Goal: Check status: Check status

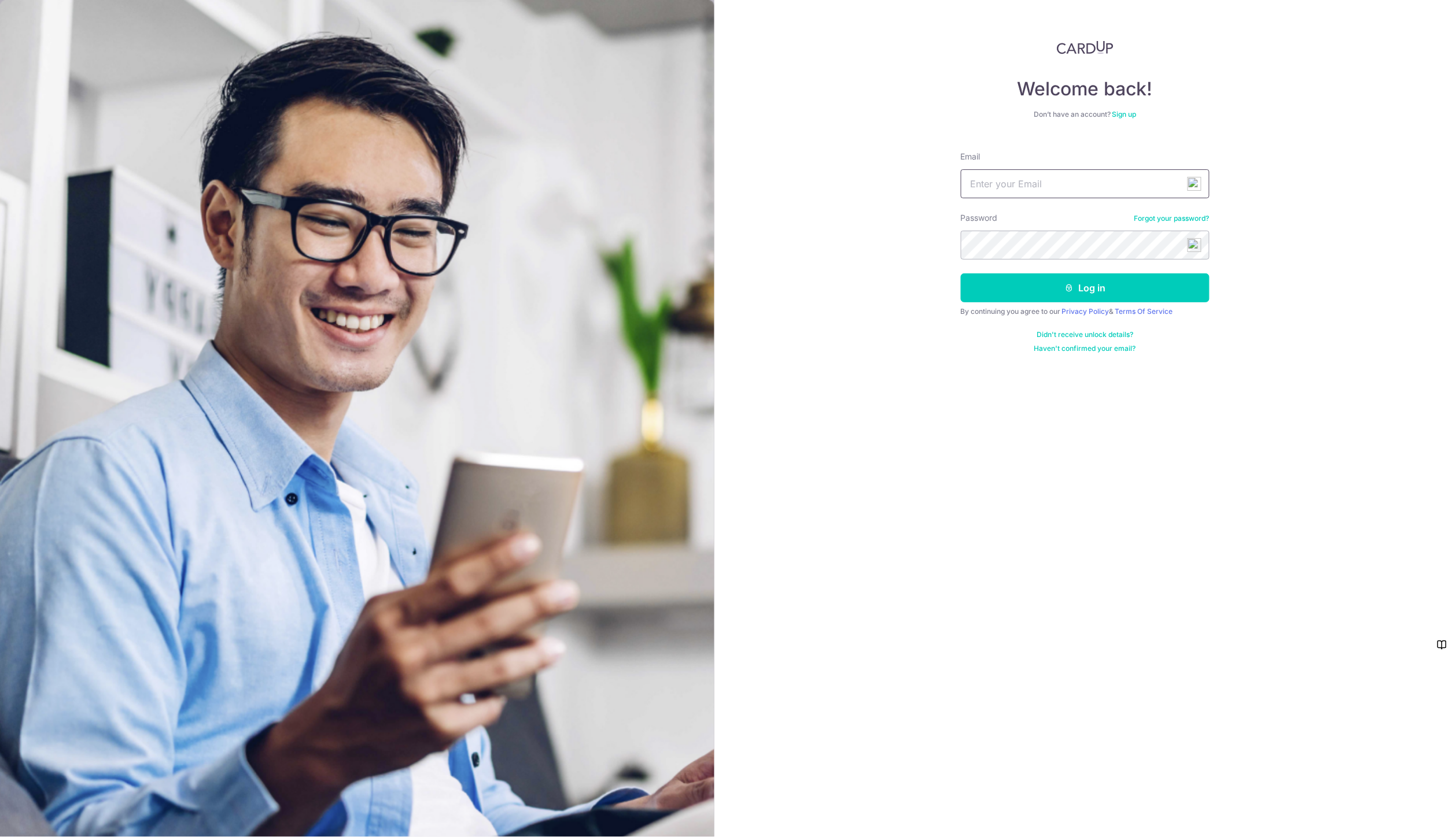
type input "[EMAIL_ADDRESS][DOMAIN_NAME]"
click at [1102, 290] on button "Log in" at bounding box center [1085, 288] width 249 height 29
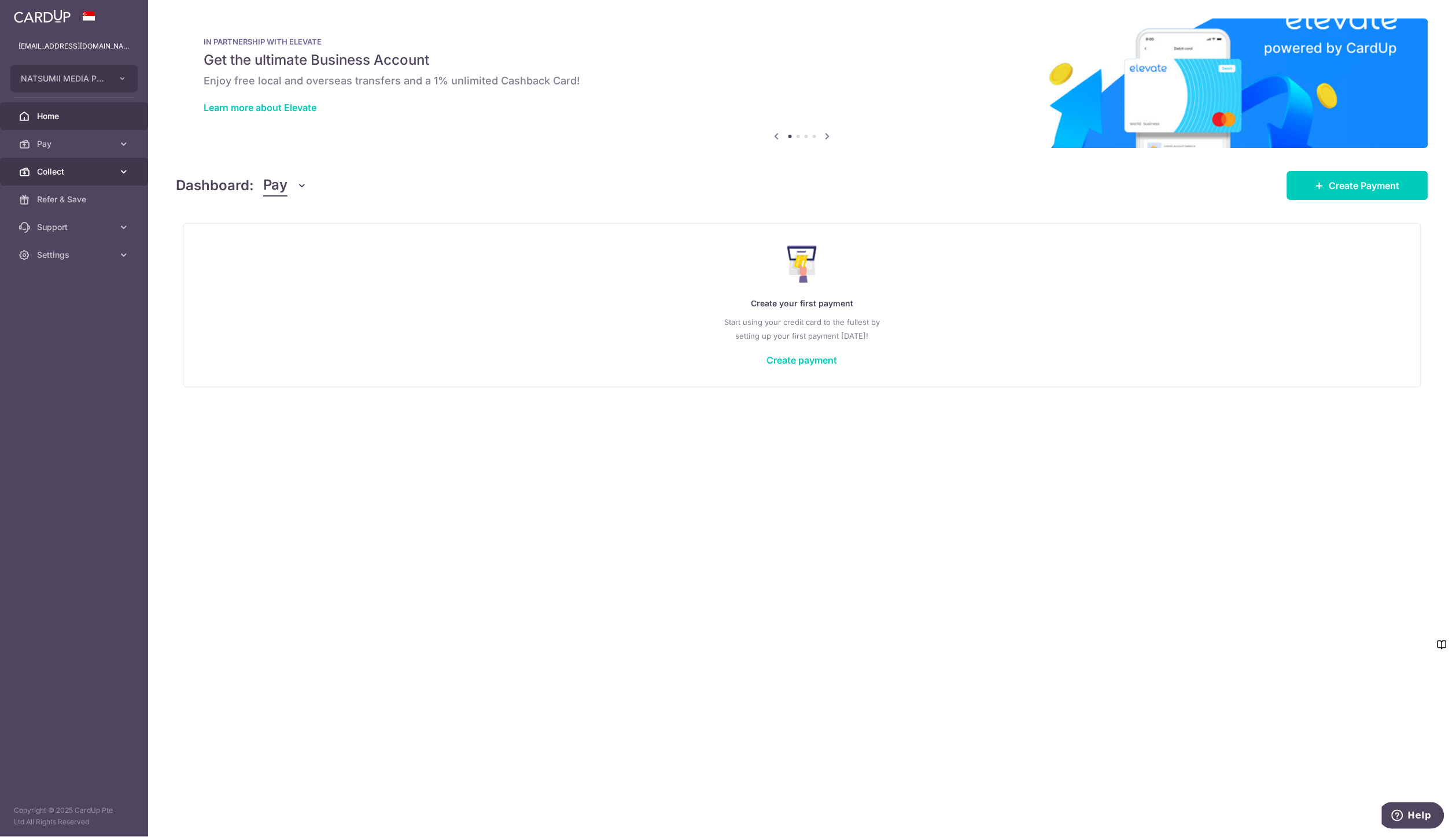
click at [120, 176] on icon at bounding box center [124, 172] width 11 height 11
click at [77, 199] on span "Dashboard" at bounding box center [75, 199] width 77 height 11
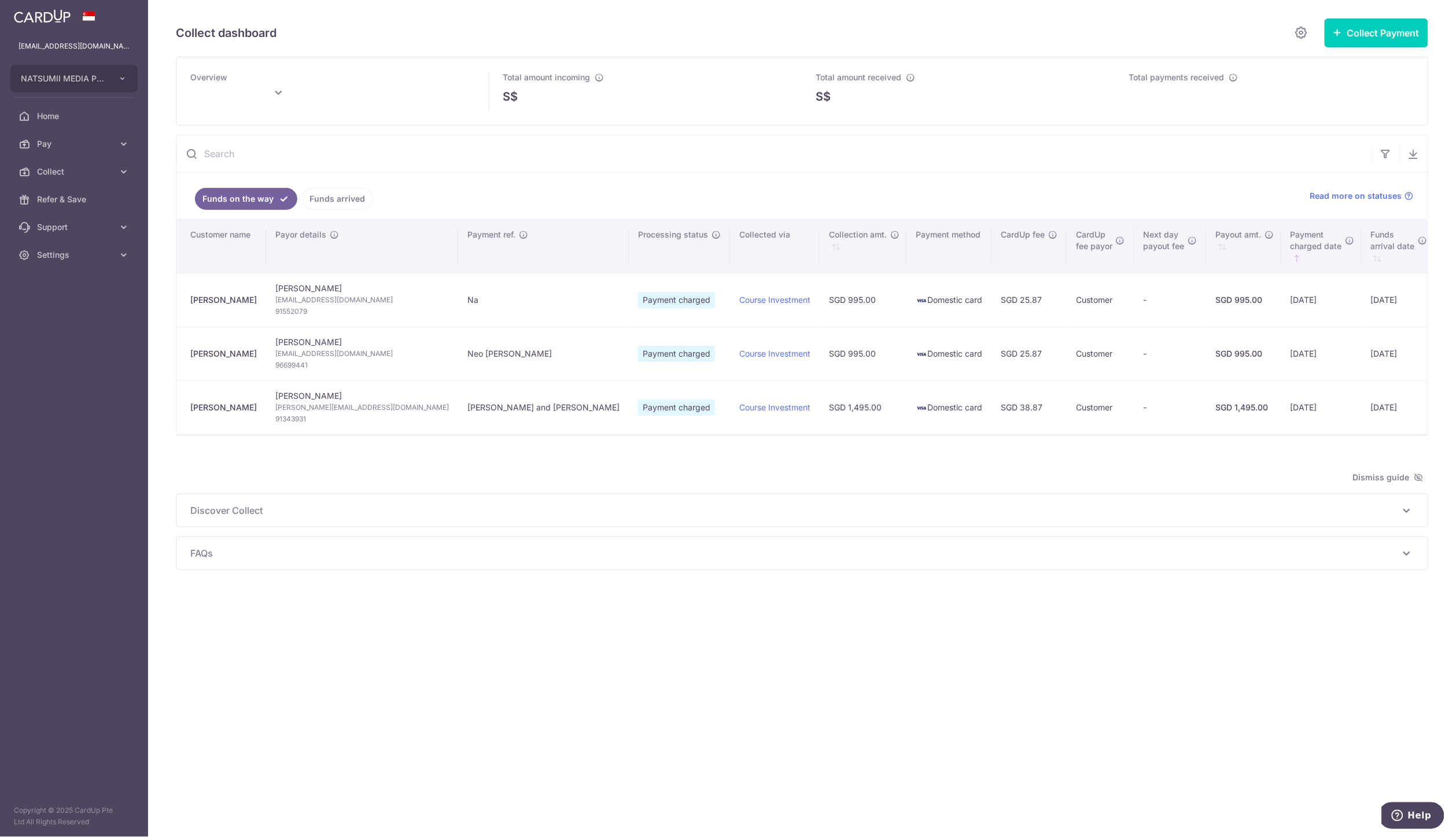
type input "October 2025"
click at [1190, 694] on div "Collect dashboard Collect Payment Create request to collect payments Custom Pay…" at bounding box center [802, 418] width 1308 height 837
click at [126, 176] on icon at bounding box center [124, 172] width 11 height 11
click at [78, 205] on span "Dashboard" at bounding box center [75, 199] width 77 height 11
click at [544, 182] on ul "Funds on the way Funds arrived" at bounding box center [736, 195] width 1120 height 46
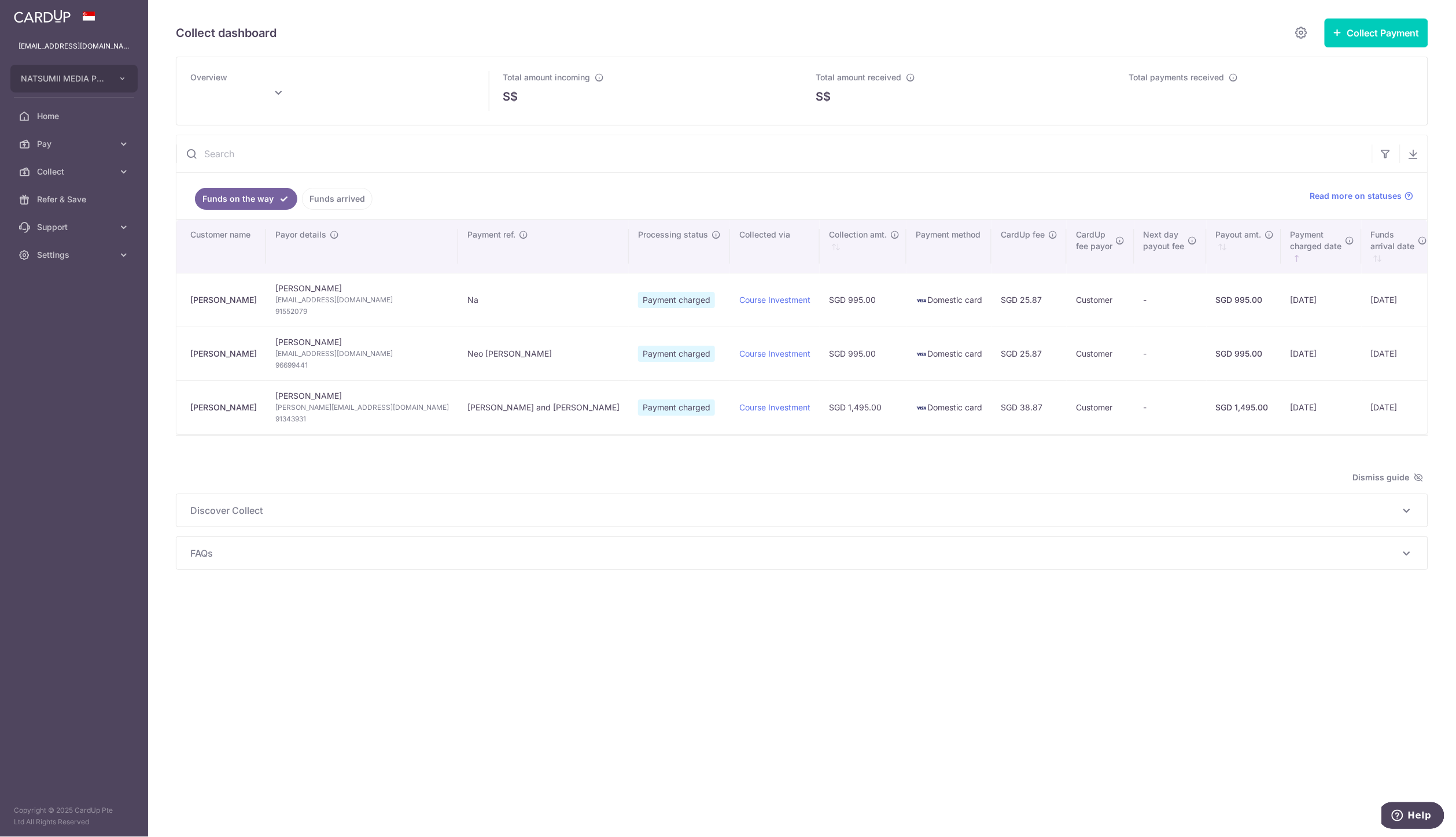
type input "October 2025"
